Goal: Task Accomplishment & Management: Use online tool/utility

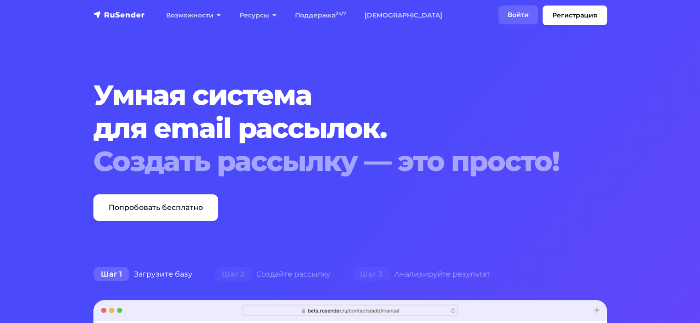
click at [531, 17] on link "Войти" at bounding box center [518, 15] width 40 height 19
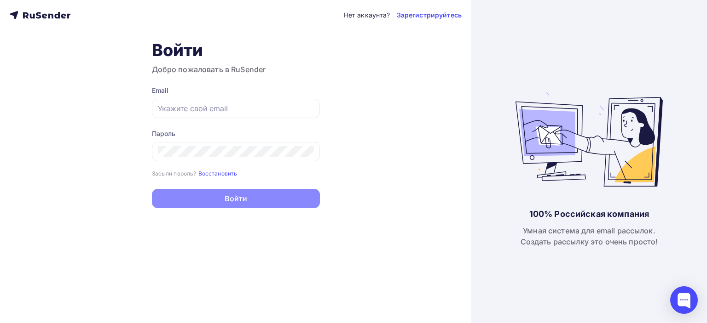
type input "rafik159357@gmail.com"
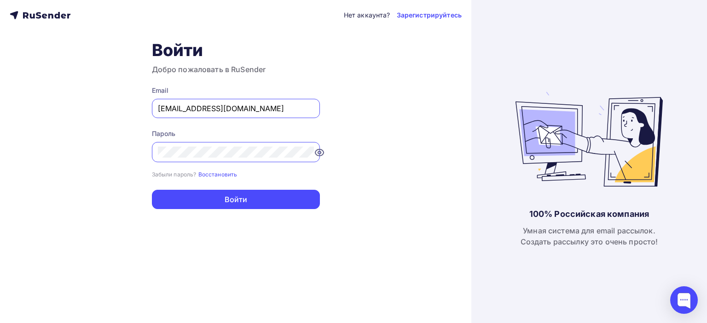
click at [380, 163] on div "Нет аккаунта? Зарегистрируйтесь Войти Добро пожаловать в RuSender Email rafik15…" at bounding box center [235, 161] width 471 height 323
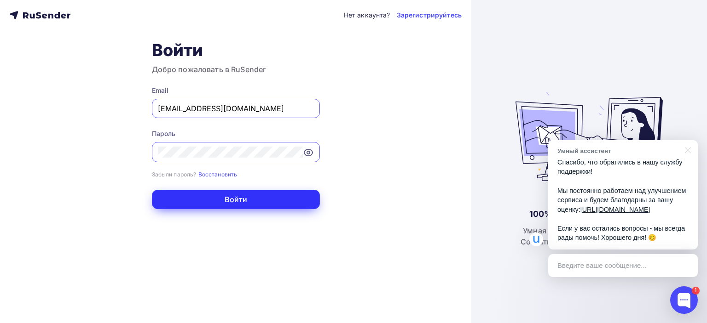
click at [223, 194] on button "Войти" at bounding box center [236, 199] width 168 height 19
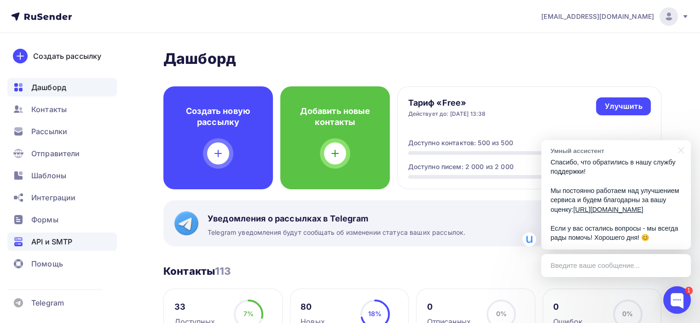
click at [55, 240] on span "API и SMTP" at bounding box center [51, 241] width 41 height 11
